Goal: Navigation & Orientation: Understand site structure

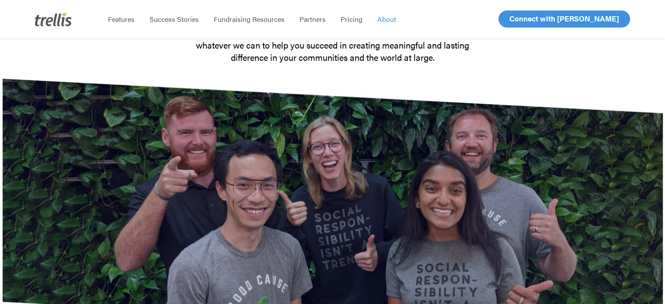
drag, startPoint x: 183, startPoint y: 116, endPoint x: 177, endPoint y: 207, distance: 91.6
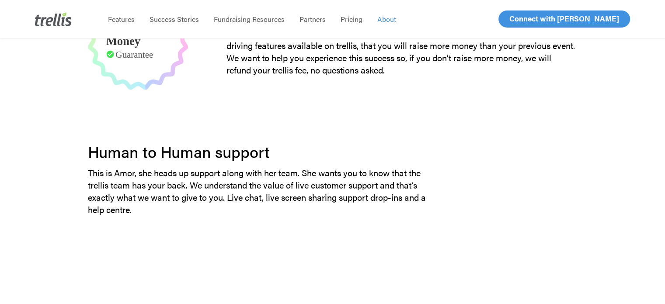
drag, startPoint x: 157, startPoint y: 185, endPoint x: 174, endPoint y: 235, distance: 53.0
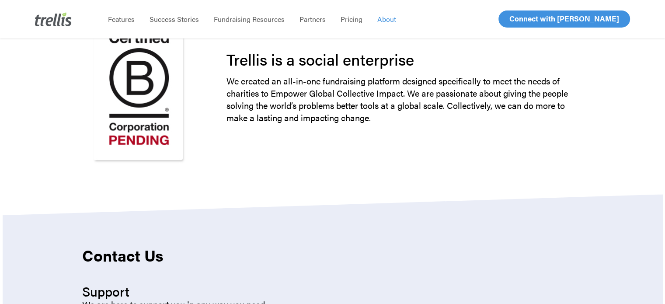
drag, startPoint x: 236, startPoint y: 119, endPoint x: 222, endPoint y: 215, distance: 97.2
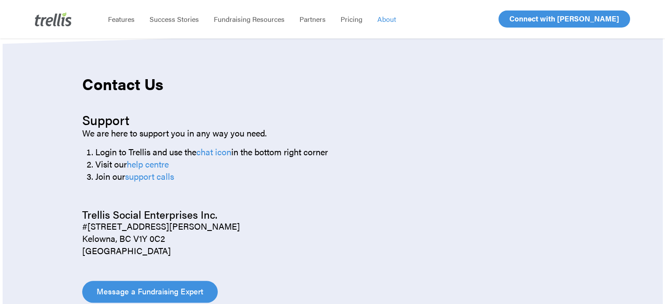
drag, startPoint x: 56, startPoint y: 182, endPoint x: 59, endPoint y: 217, distance: 35.6
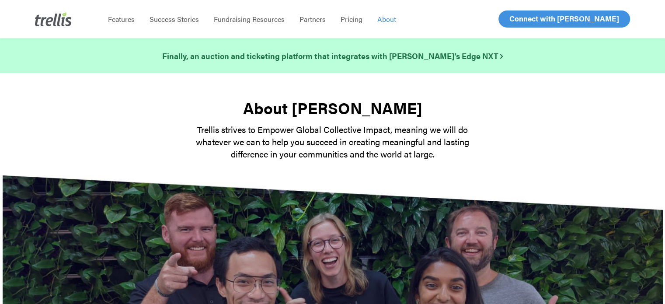
drag, startPoint x: 76, startPoint y: 126, endPoint x: 105, endPoint y: -53, distance: 180.9
click at [55, 21] on img at bounding box center [53, 19] width 37 height 14
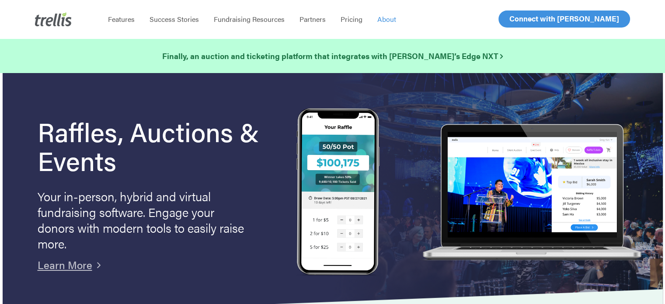
click at [383, 17] on span "About" at bounding box center [386, 19] width 19 height 10
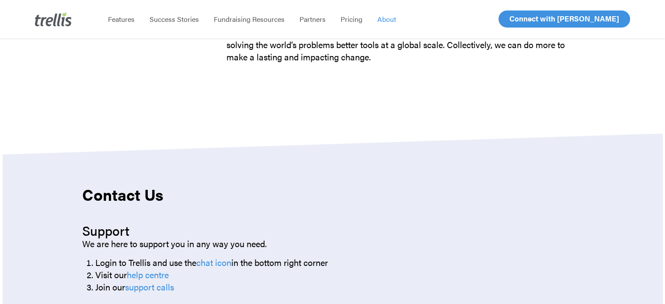
drag, startPoint x: 230, startPoint y: 199, endPoint x: 229, endPoint y: 318, distance: 119.0
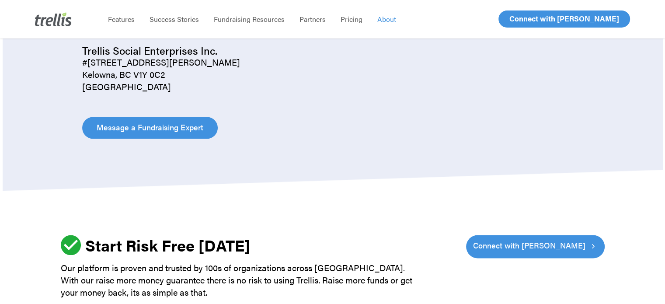
drag, startPoint x: 233, startPoint y: 151, endPoint x: 233, endPoint y: 263, distance: 111.9
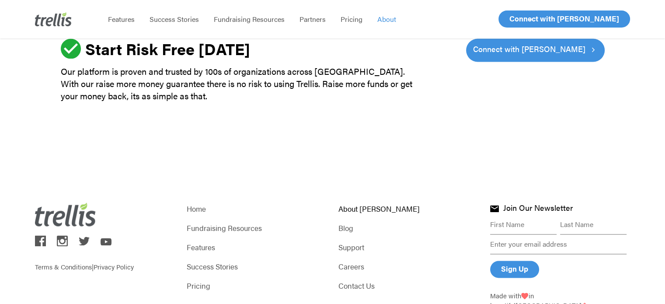
scroll to position [1298, 0]
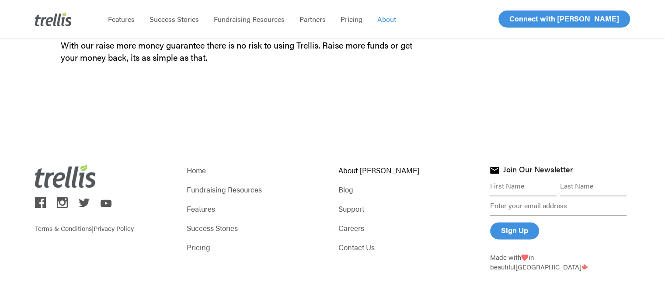
drag, startPoint x: 220, startPoint y: 143, endPoint x: 218, endPoint y: 264, distance: 120.7
drag, startPoint x: 286, startPoint y: 225, endPoint x: 255, endPoint y: -7, distance: 233.9
click at [65, 20] on img at bounding box center [53, 19] width 37 height 14
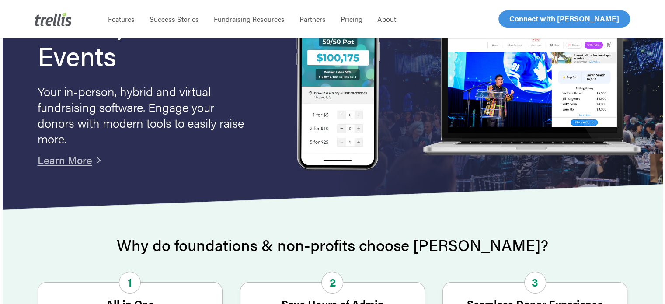
drag, startPoint x: 242, startPoint y: 153, endPoint x: 245, endPoint y: 216, distance: 62.6
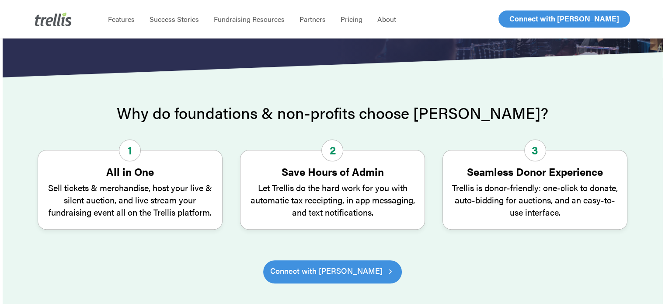
drag, startPoint x: 187, startPoint y: 173, endPoint x: 196, endPoint y: 210, distance: 38.3
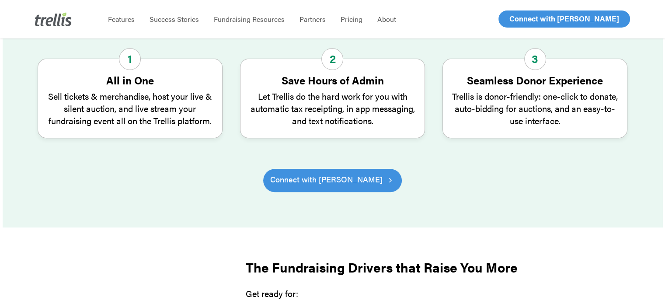
drag, startPoint x: 236, startPoint y: 130, endPoint x: 238, endPoint y: 153, distance: 23.3
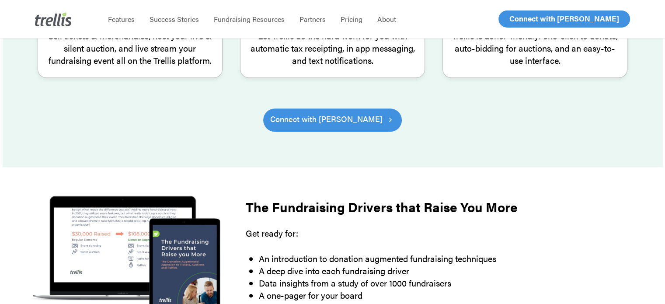
drag, startPoint x: 205, startPoint y: 122, endPoint x: 185, endPoint y: 120, distance: 19.3
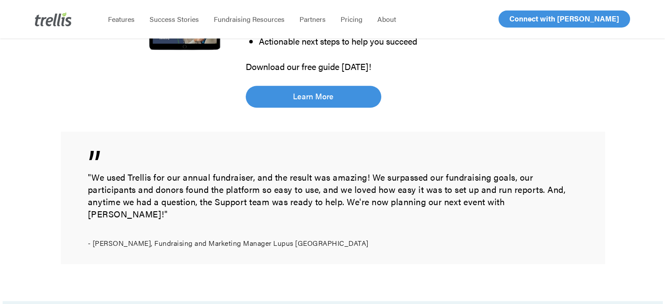
scroll to position [666, 0]
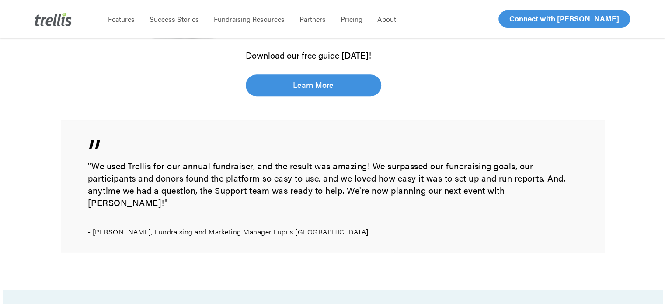
click at [57, 19] on img at bounding box center [53, 19] width 37 height 14
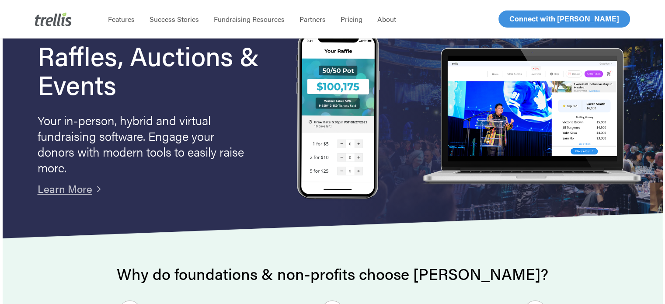
scroll to position [72, 0]
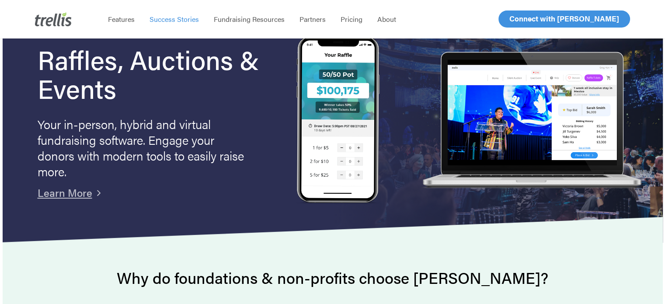
click at [168, 21] on span "Success Stories" at bounding box center [174, 19] width 49 height 10
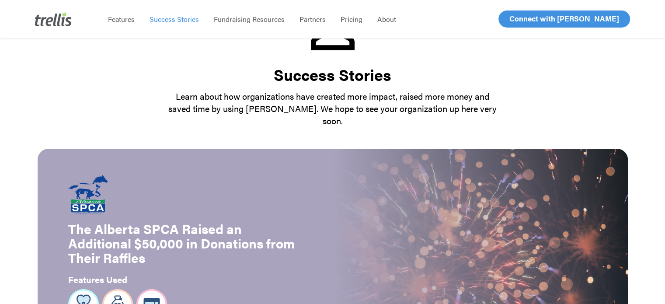
scroll to position [175, 0]
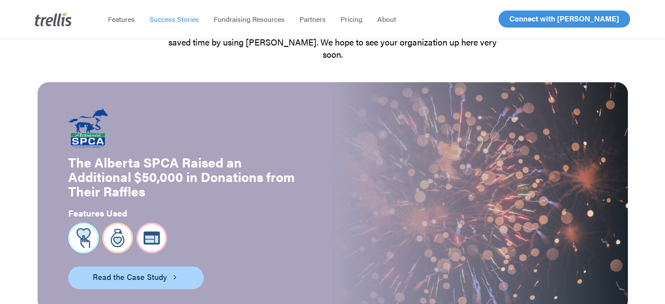
drag, startPoint x: 582, startPoint y: 146, endPoint x: 583, endPoint y: 183, distance: 36.8
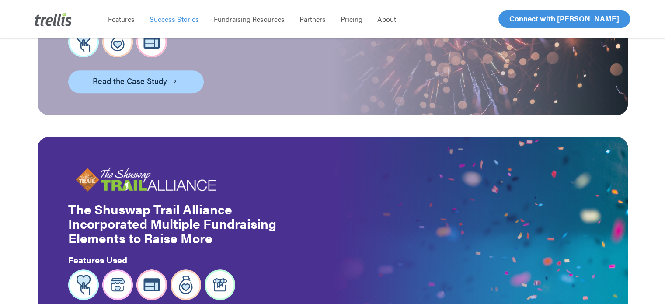
drag, startPoint x: 635, startPoint y: 122, endPoint x: 638, endPoint y: 159, distance: 37.3
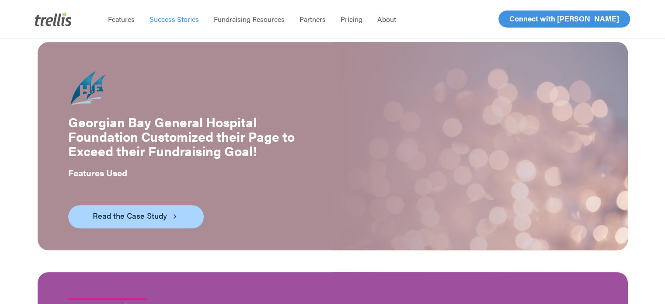
drag, startPoint x: 645, startPoint y: 131, endPoint x: 649, endPoint y: 166, distance: 35.2
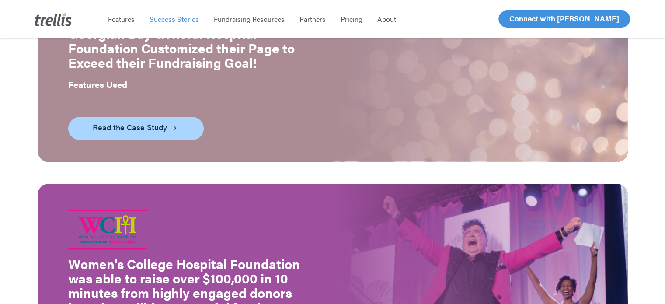
scroll to position [849, 0]
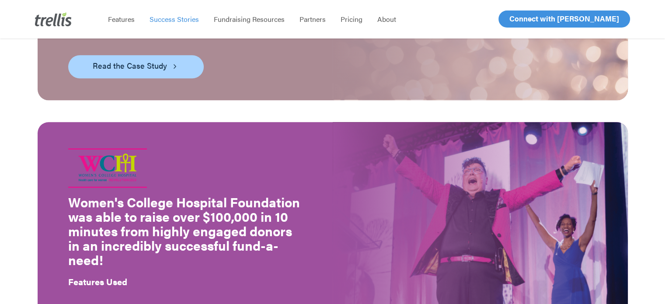
drag, startPoint x: 645, startPoint y: 131, endPoint x: 645, endPoint y: 186, distance: 55.1
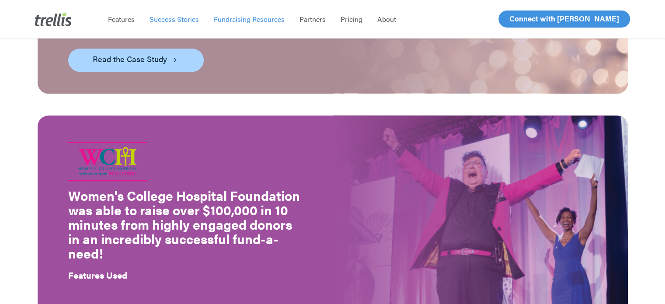
click at [251, 21] on span "Fundraising Resources" at bounding box center [249, 19] width 71 height 10
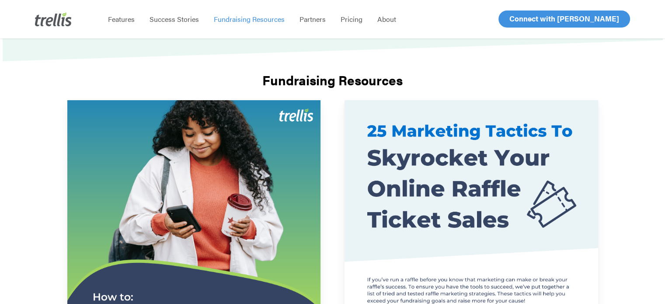
drag, startPoint x: 450, startPoint y: 176, endPoint x: 460, endPoint y: 238, distance: 62.5
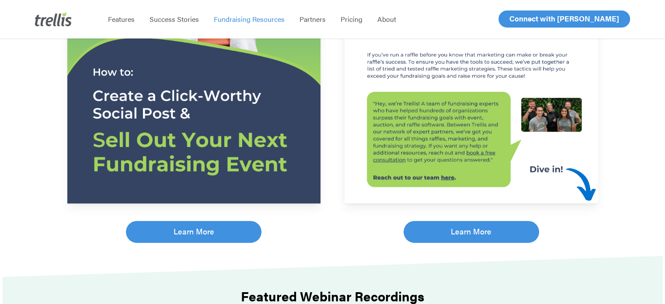
drag, startPoint x: 608, startPoint y: 129, endPoint x: 610, endPoint y: 194, distance: 65.2
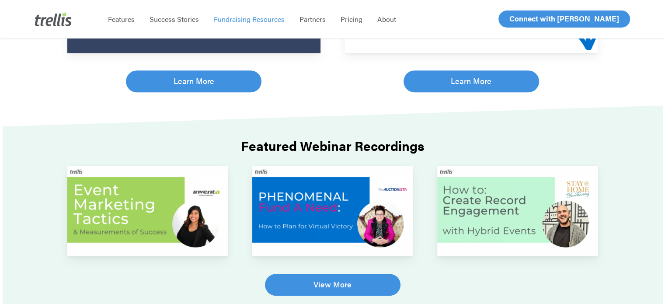
drag, startPoint x: 621, startPoint y: 159, endPoint x: 615, endPoint y: 245, distance: 86.8
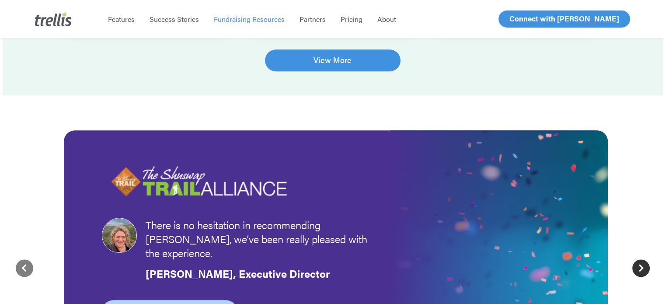
drag, startPoint x: 640, startPoint y: 190, endPoint x: 644, endPoint y: 293, distance: 103.7
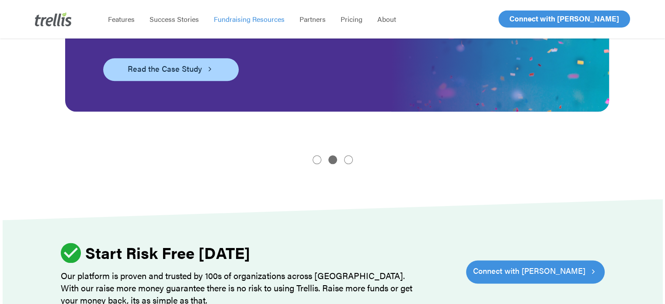
drag, startPoint x: 624, startPoint y: 202, endPoint x: 623, endPoint y: 257, distance: 54.3
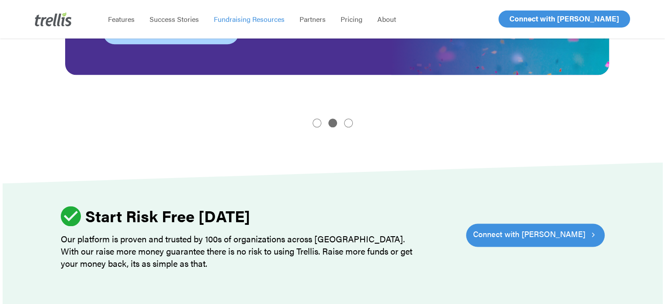
drag, startPoint x: 618, startPoint y: 196, endPoint x: 617, endPoint y: 262, distance: 66.5
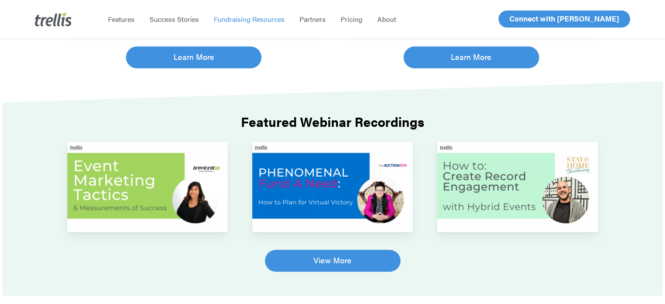
scroll to position [0, 0]
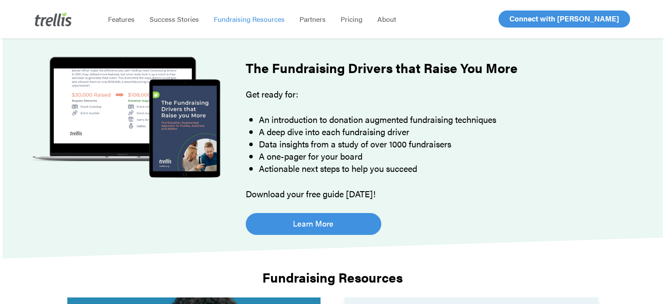
drag, startPoint x: 627, startPoint y: 219, endPoint x: 607, endPoint y: 0, distance: 219.1
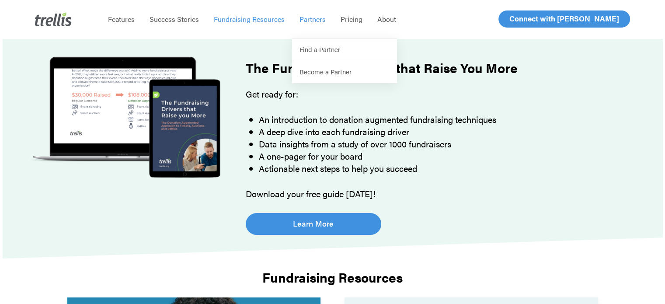
click at [324, 20] on span "Partners" at bounding box center [313, 19] width 26 height 10
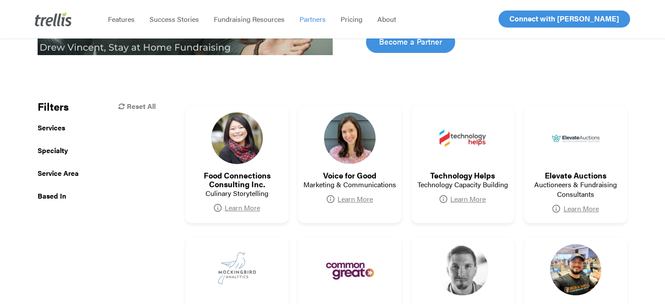
scroll to position [363, 0]
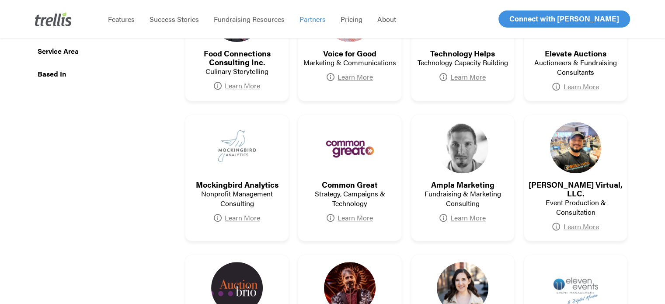
drag, startPoint x: 644, startPoint y: 152, endPoint x: 656, endPoint y: 194, distance: 43.4
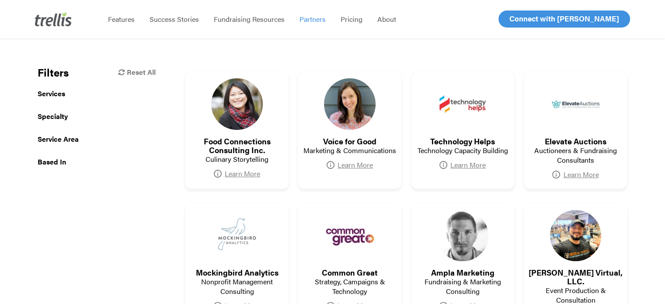
drag, startPoint x: 639, startPoint y: 165, endPoint x: 648, endPoint y: 116, distance: 49.8
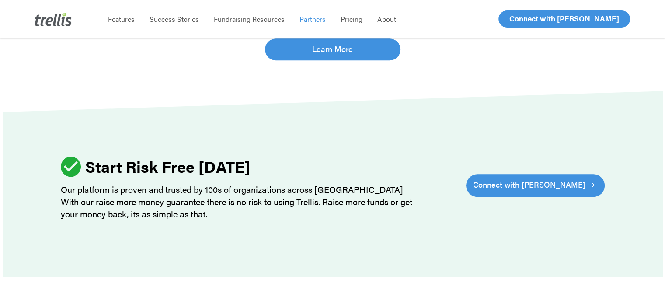
scroll to position [0, 0]
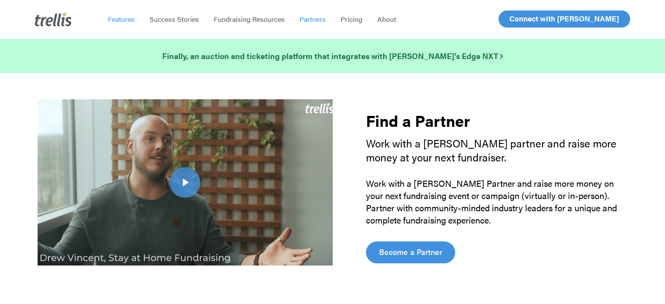
click at [119, 21] on span "Features" at bounding box center [121, 19] width 27 height 10
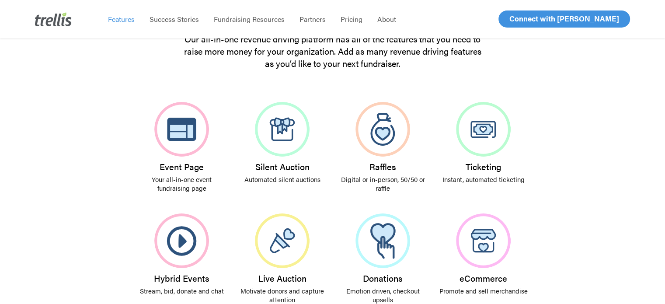
drag, startPoint x: 593, startPoint y: 126, endPoint x: 603, endPoint y: 180, distance: 55.7
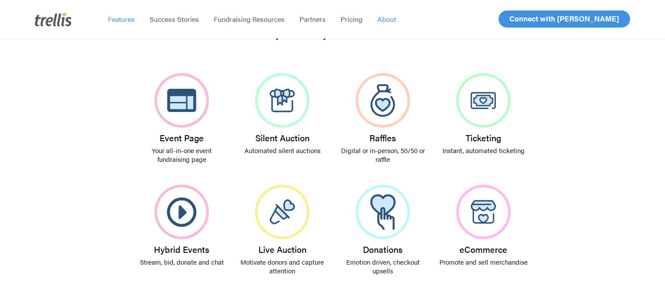
click at [395, 23] on link "About" at bounding box center [387, 19] width 34 height 9
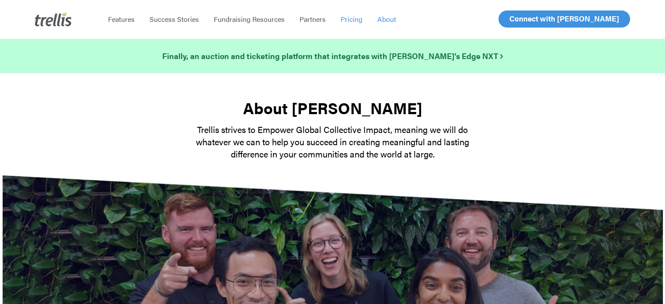
click at [350, 19] on span "Pricing" at bounding box center [352, 19] width 22 height 10
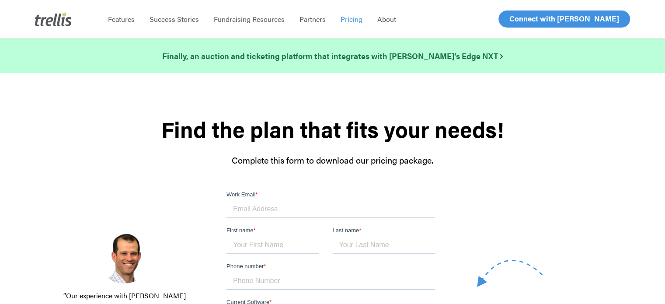
drag, startPoint x: 592, startPoint y: 145, endPoint x: 591, endPoint y: 204, distance: 58.6
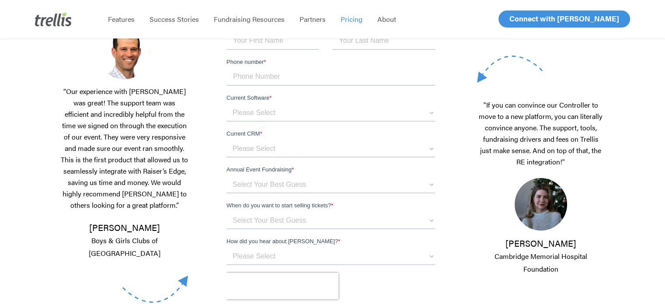
drag, startPoint x: 591, startPoint y: 99, endPoint x: 591, endPoint y: 178, distance: 79.1
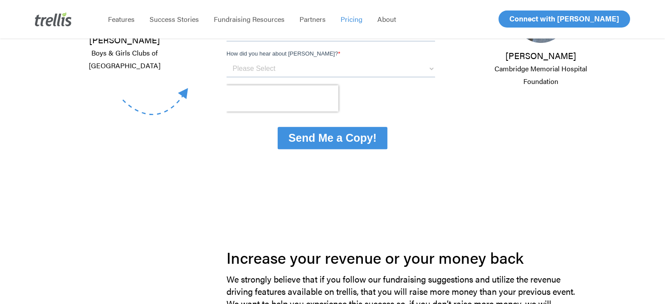
drag, startPoint x: 624, startPoint y: 113, endPoint x: 628, endPoint y: 237, distance: 123.8
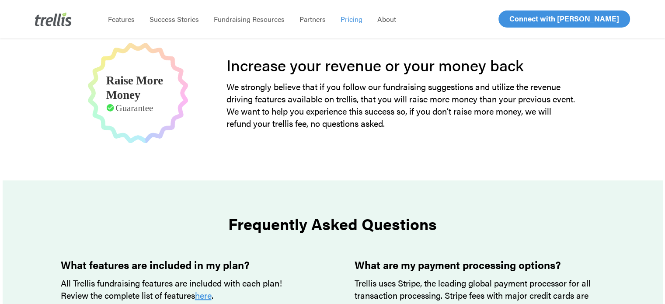
drag, startPoint x: 596, startPoint y: 105, endPoint x: 605, endPoint y: 194, distance: 89.2
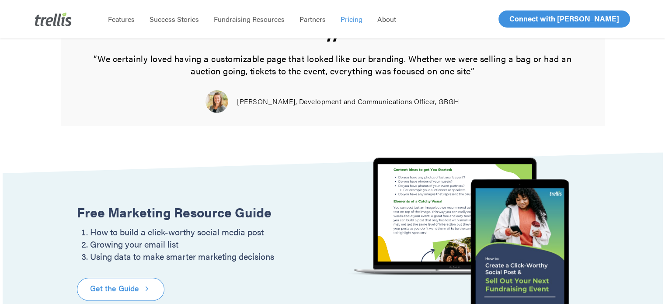
drag, startPoint x: 608, startPoint y: 147, endPoint x: 604, endPoint y: 247, distance: 99.8
